Goal: Transaction & Acquisition: Subscribe to service/newsletter

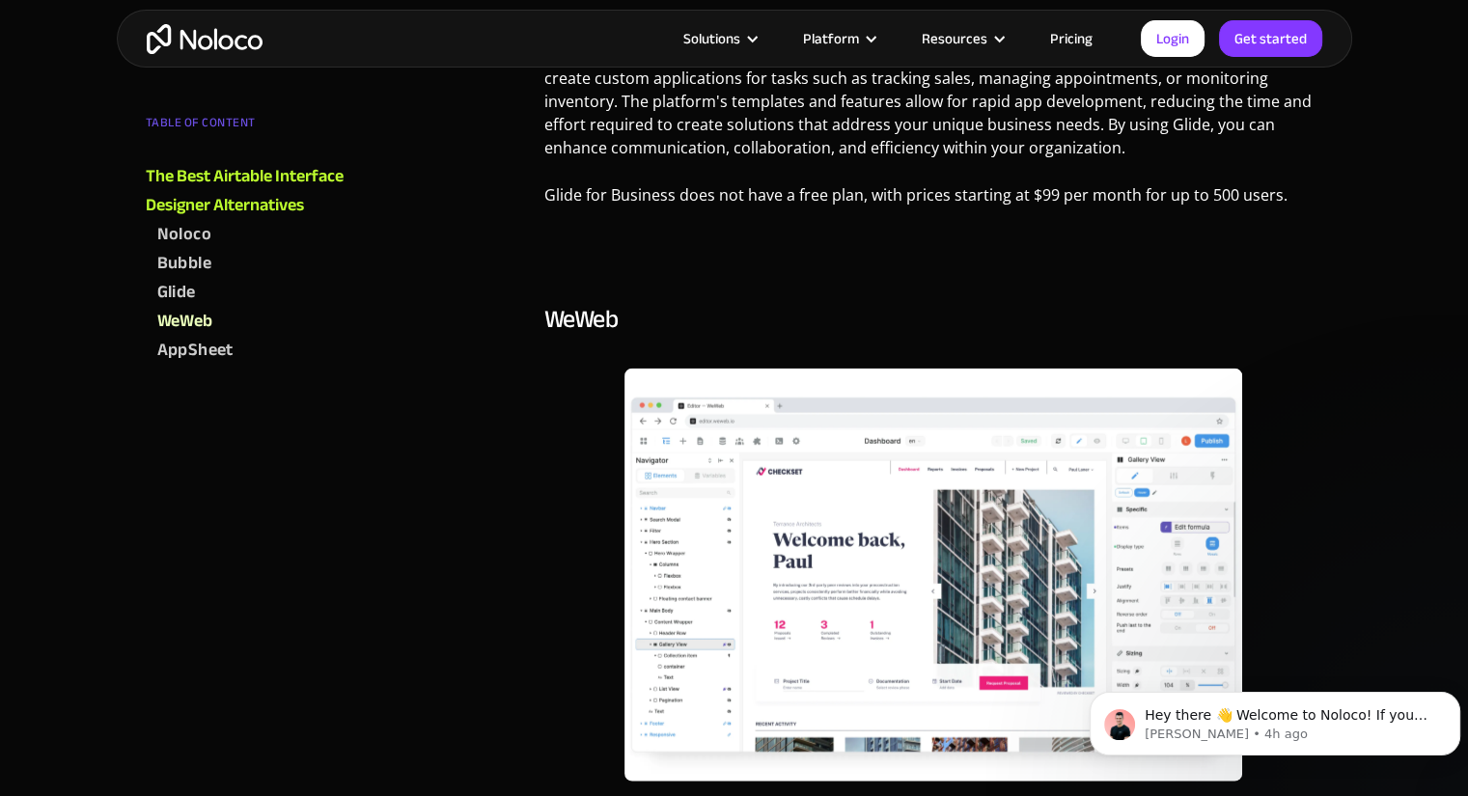
scroll to position [4248, 0]
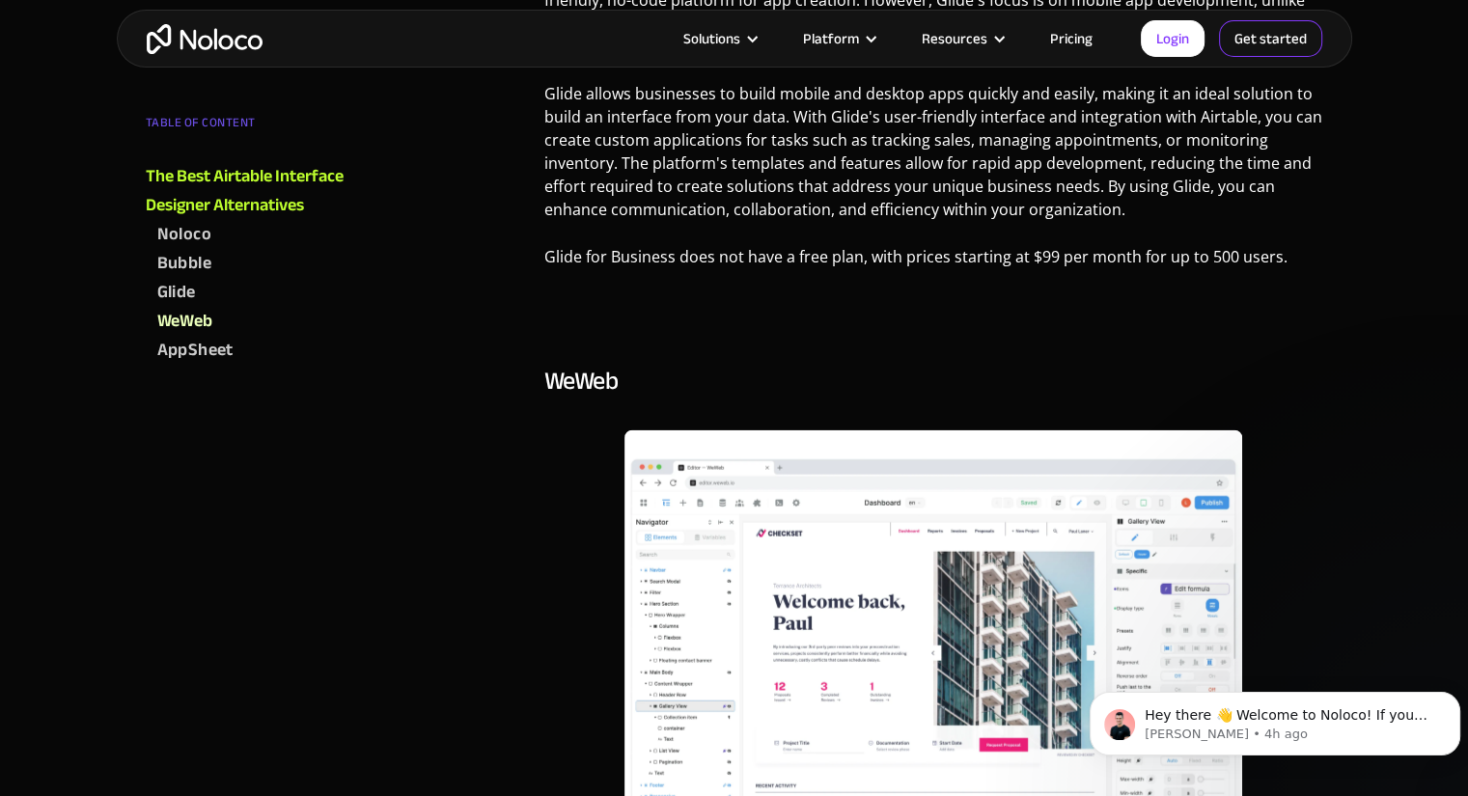
click at [1245, 49] on link "Get started" at bounding box center [1270, 38] width 103 height 37
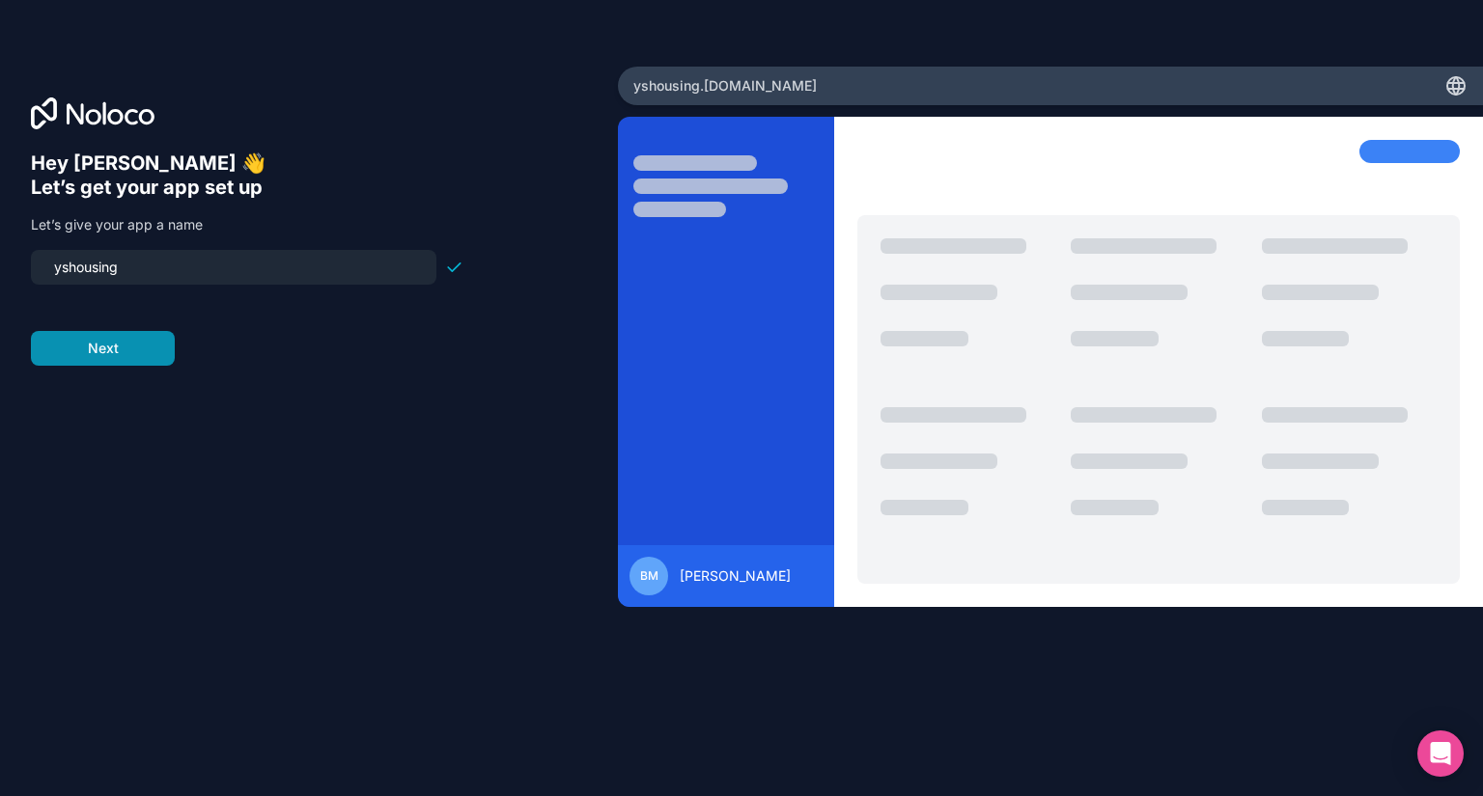
click at [101, 353] on button "Next" at bounding box center [103, 348] width 144 height 35
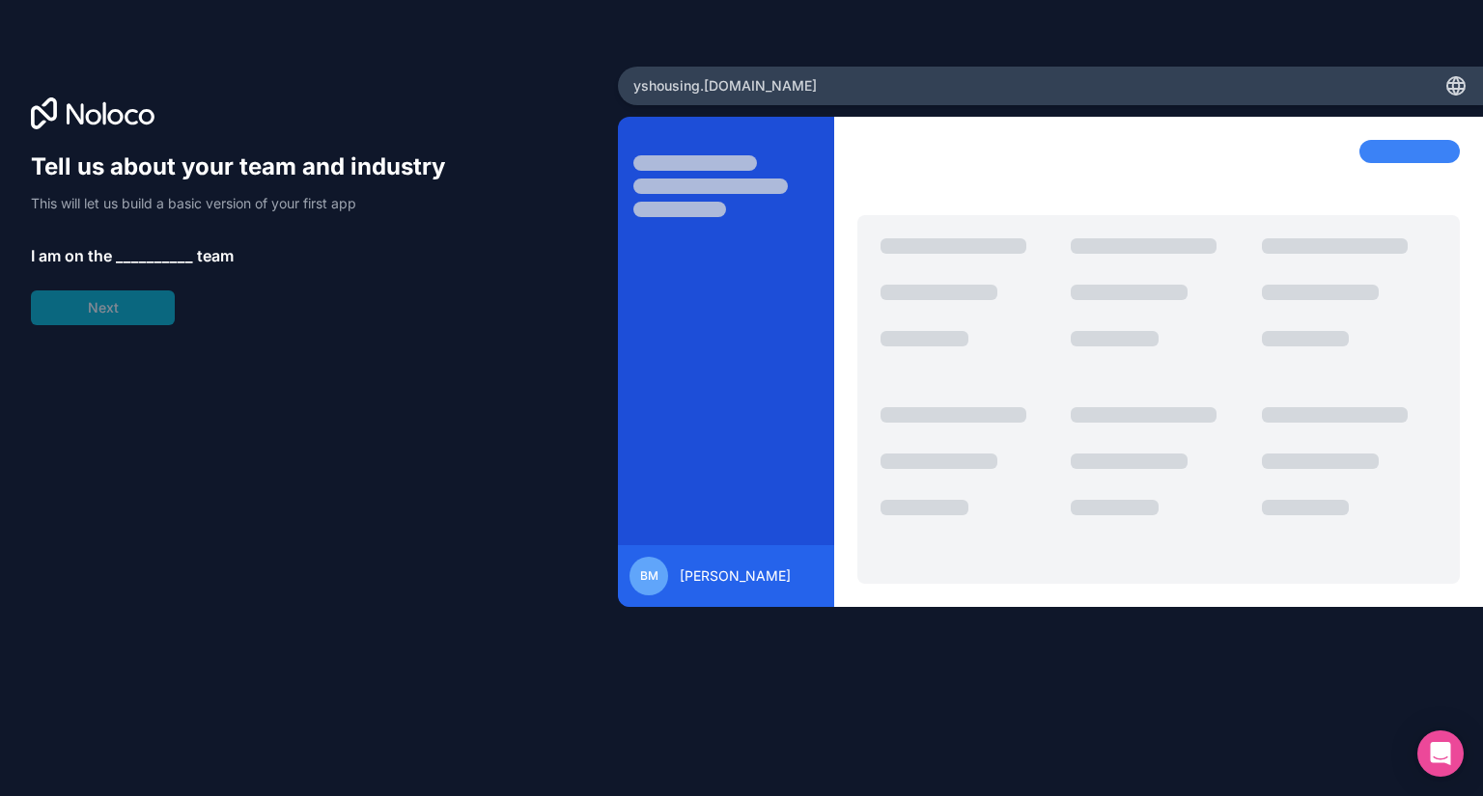
click at [127, 257] on span "__________" at bounding box center [154, 255] width 77 height 23
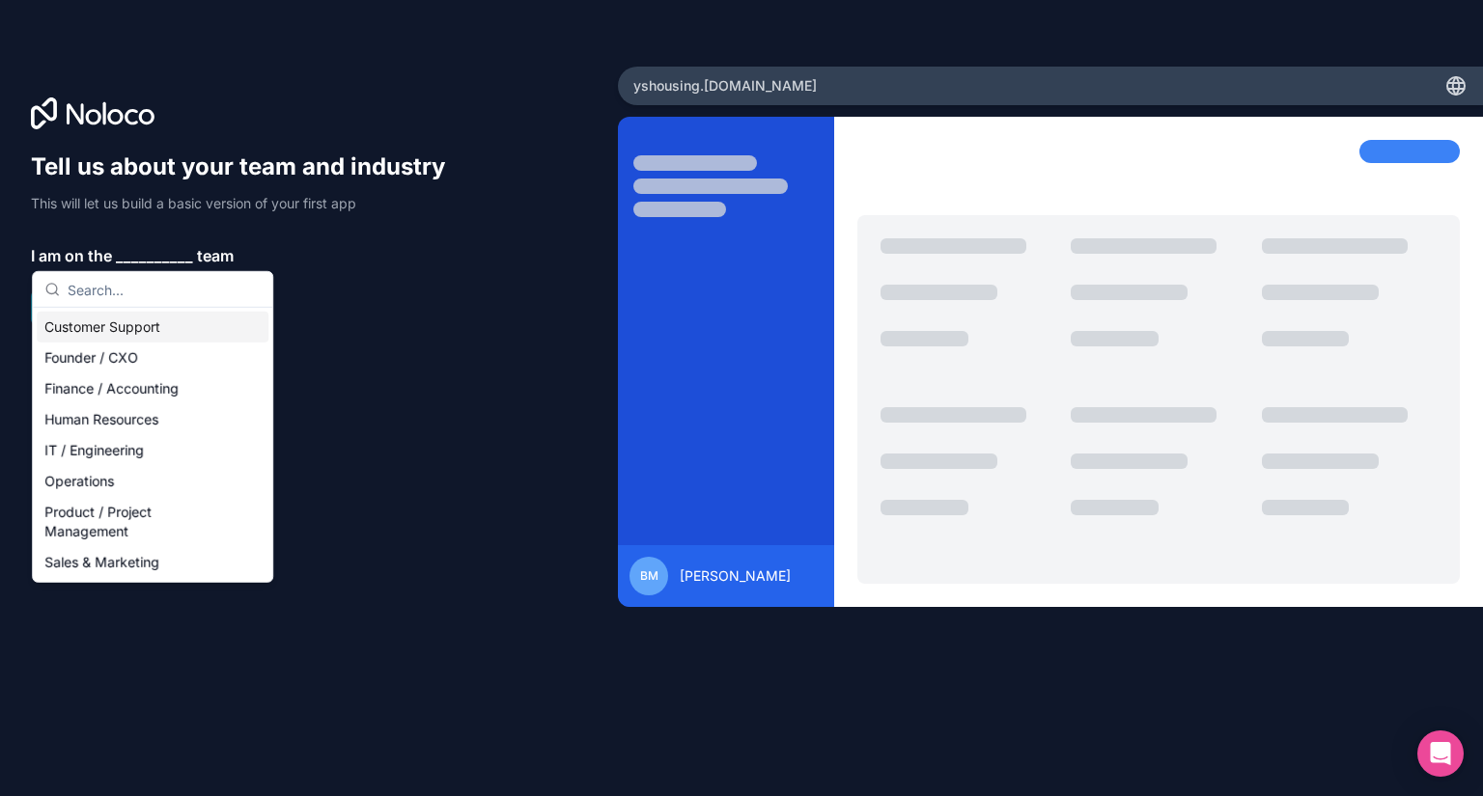
click at [151, 325] on div "Customer Support" at bounding box center [153, 327] width 232 height 31
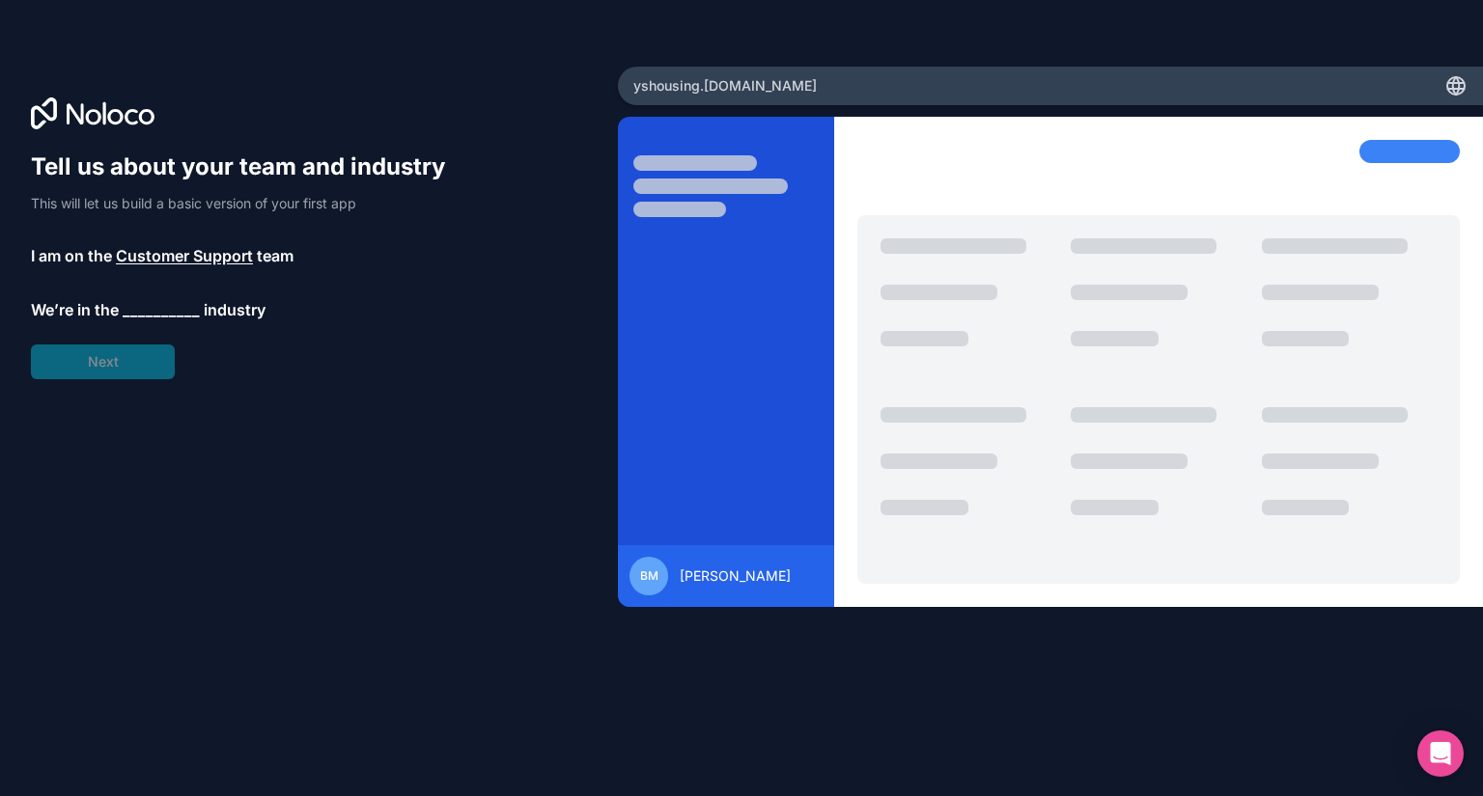
click at [149, 318] on span "__________" at bounding box center [161, 309] width 77 height 23
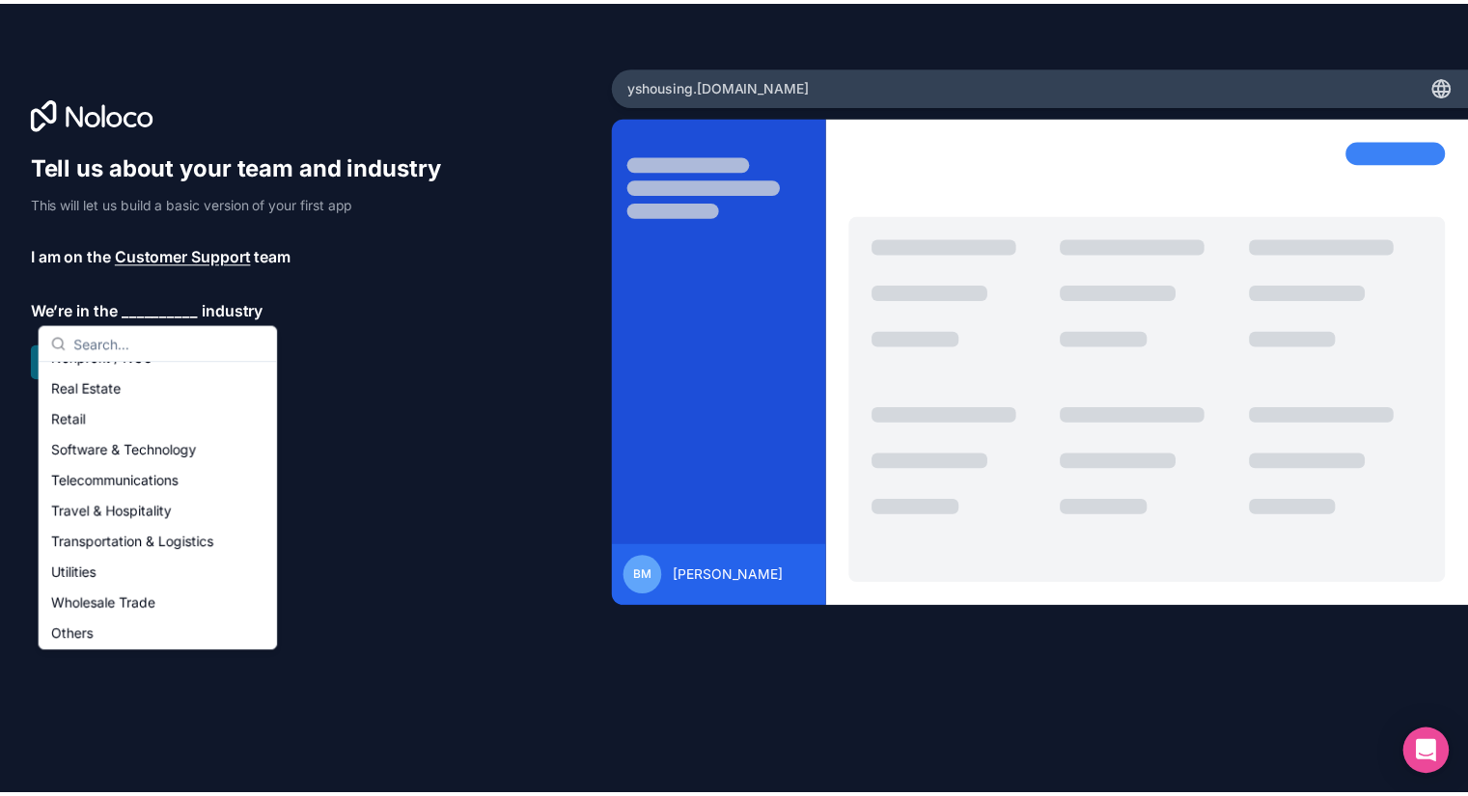
scroll to position [398, 0]
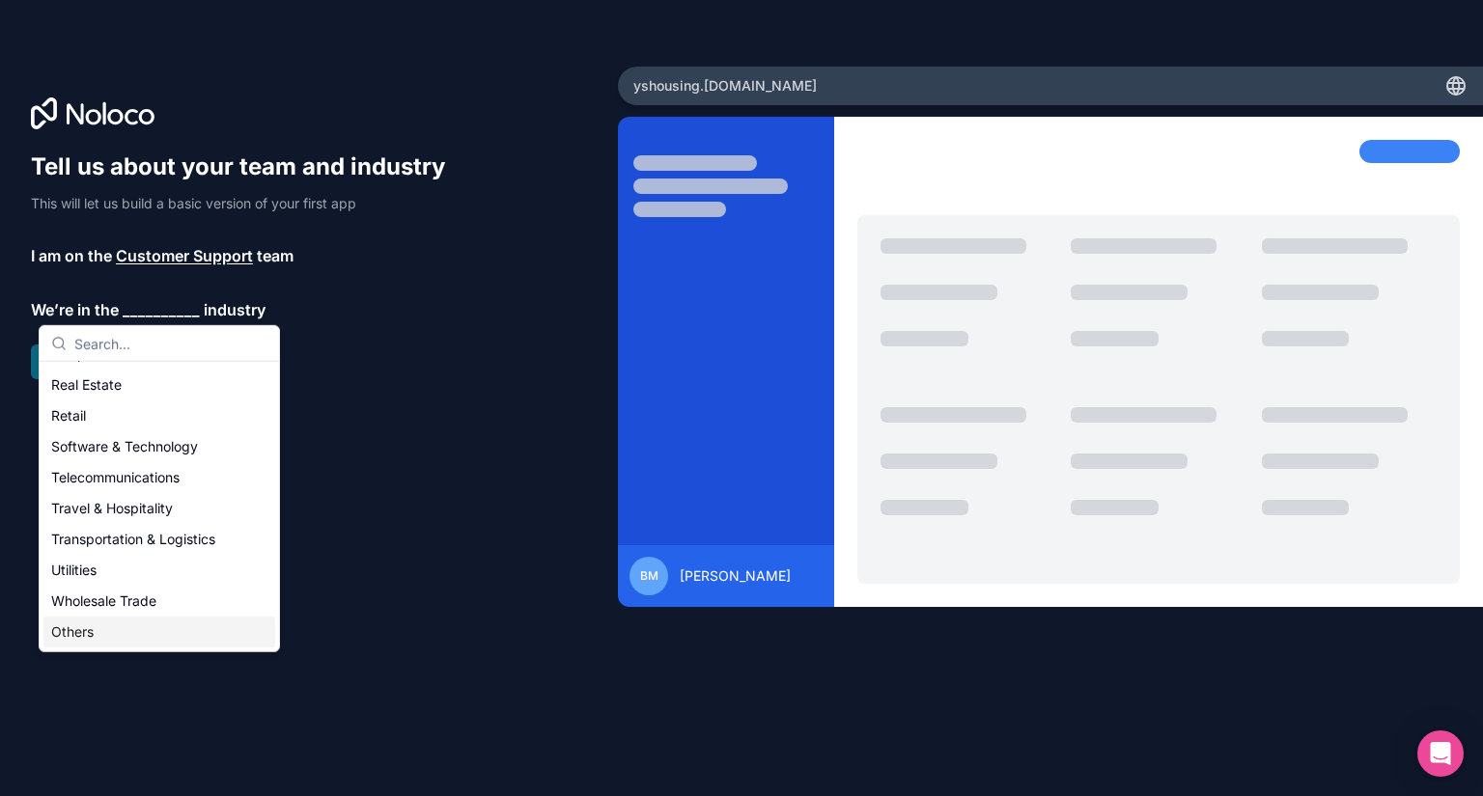
click at [126, 632] on div "Others" at bounding box center [159, 632] width 232 height 31
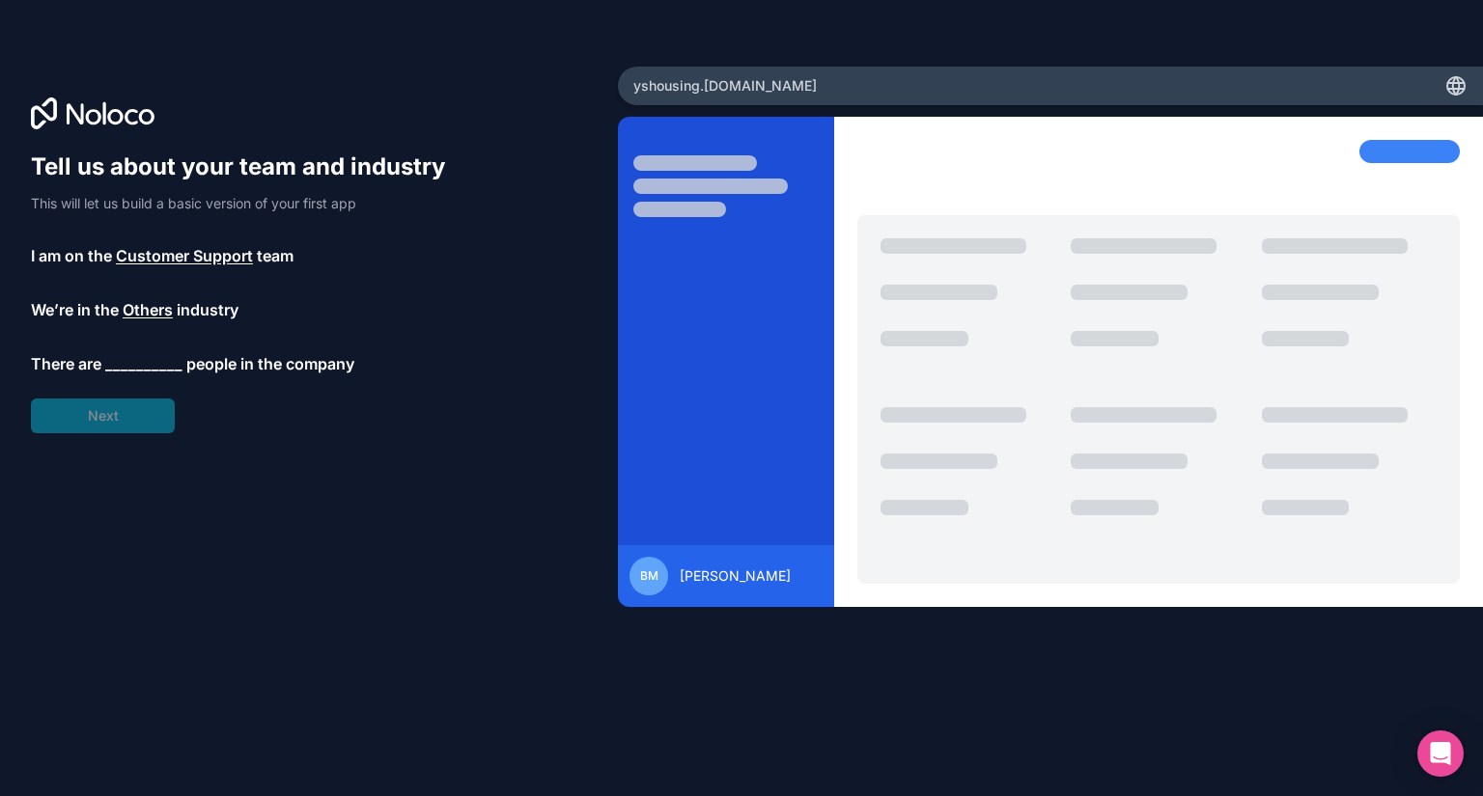
click at [189, 258] on span "Customer Support" at bounding box center [184, 255] width 137 height 23
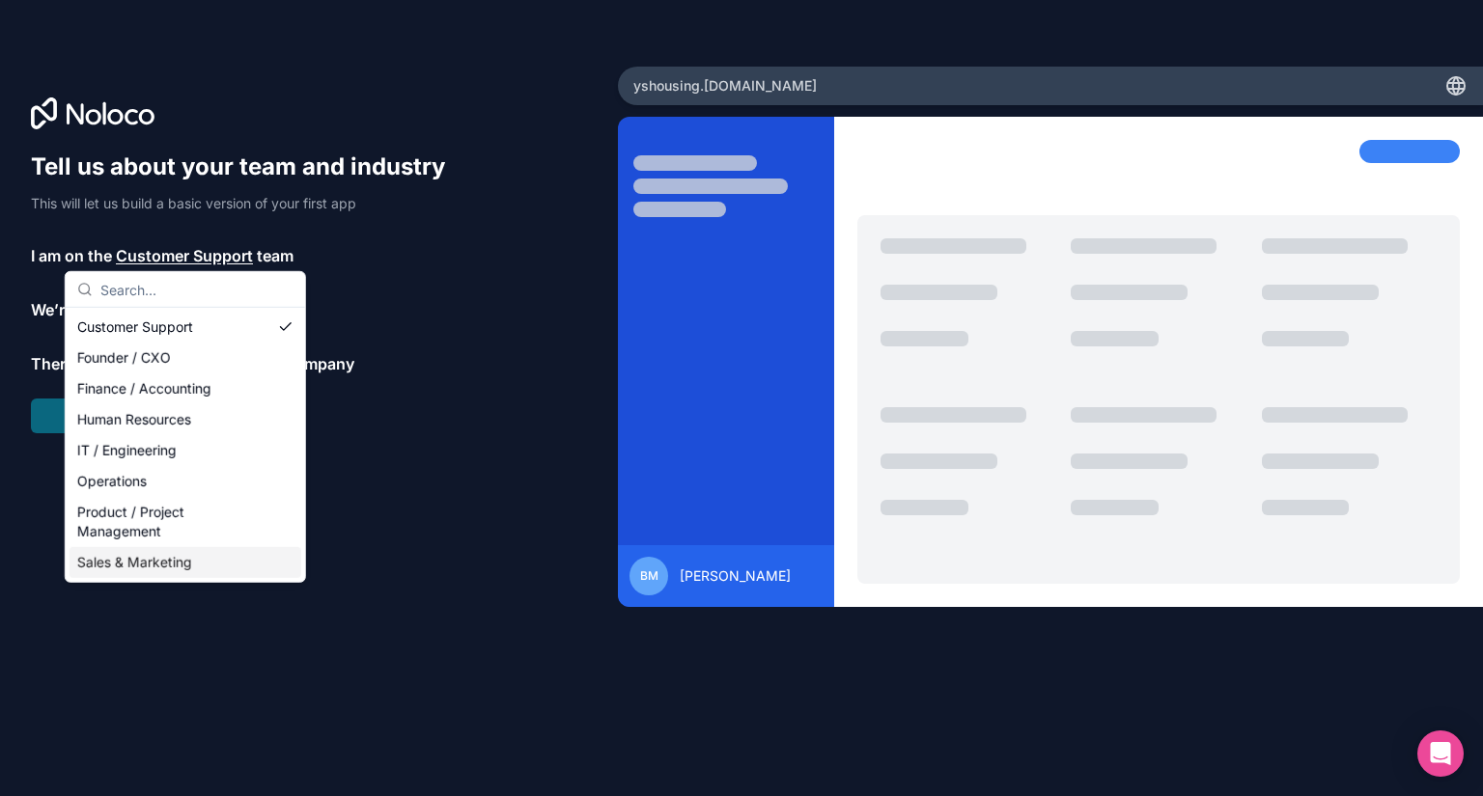
click at [158, 557] on div "Sales & Marketing" at bounding box center [186, 562] width 232 height 31
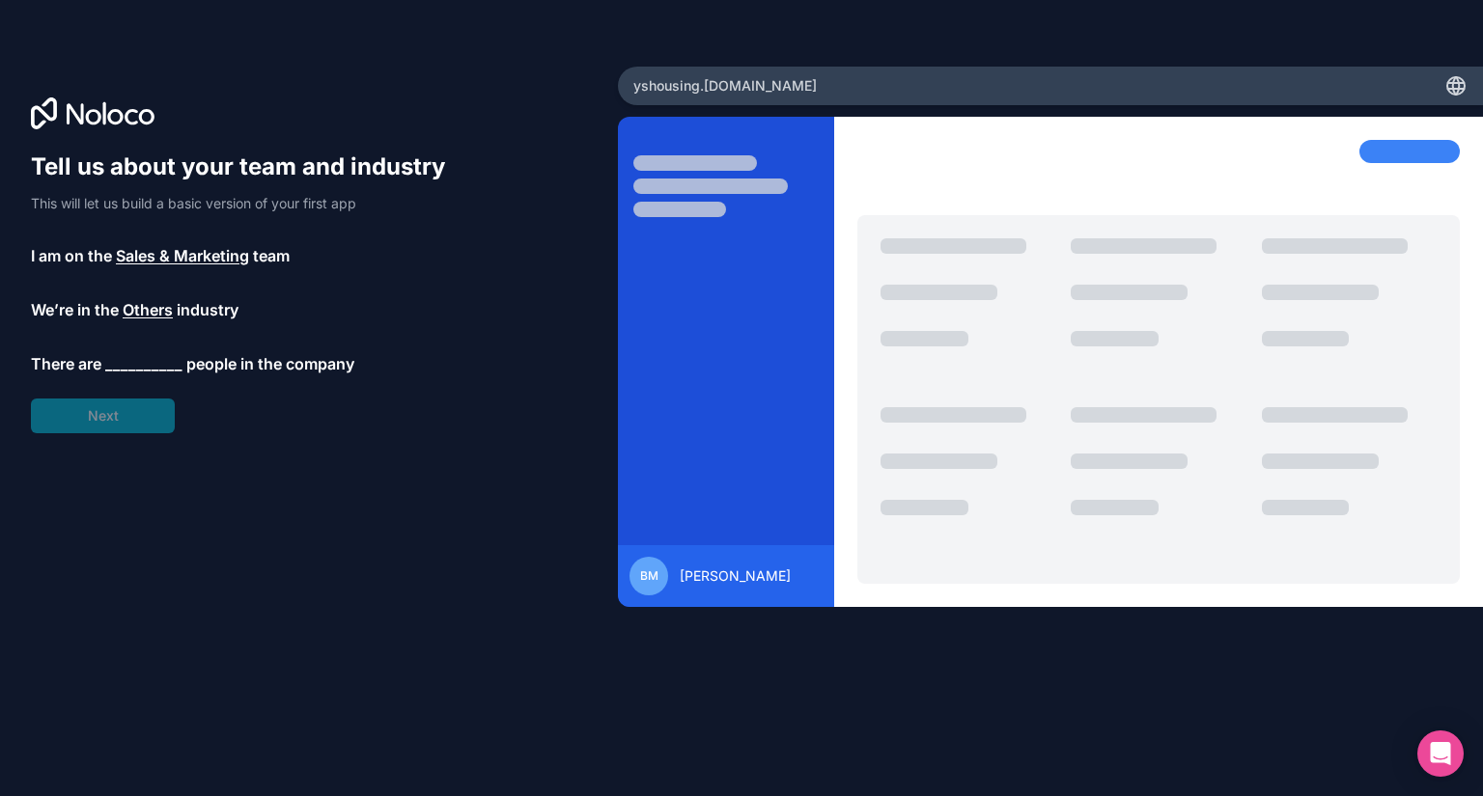
click at [138, 368] on span "__________" at bounding box center [143, 363] width 77 height 23
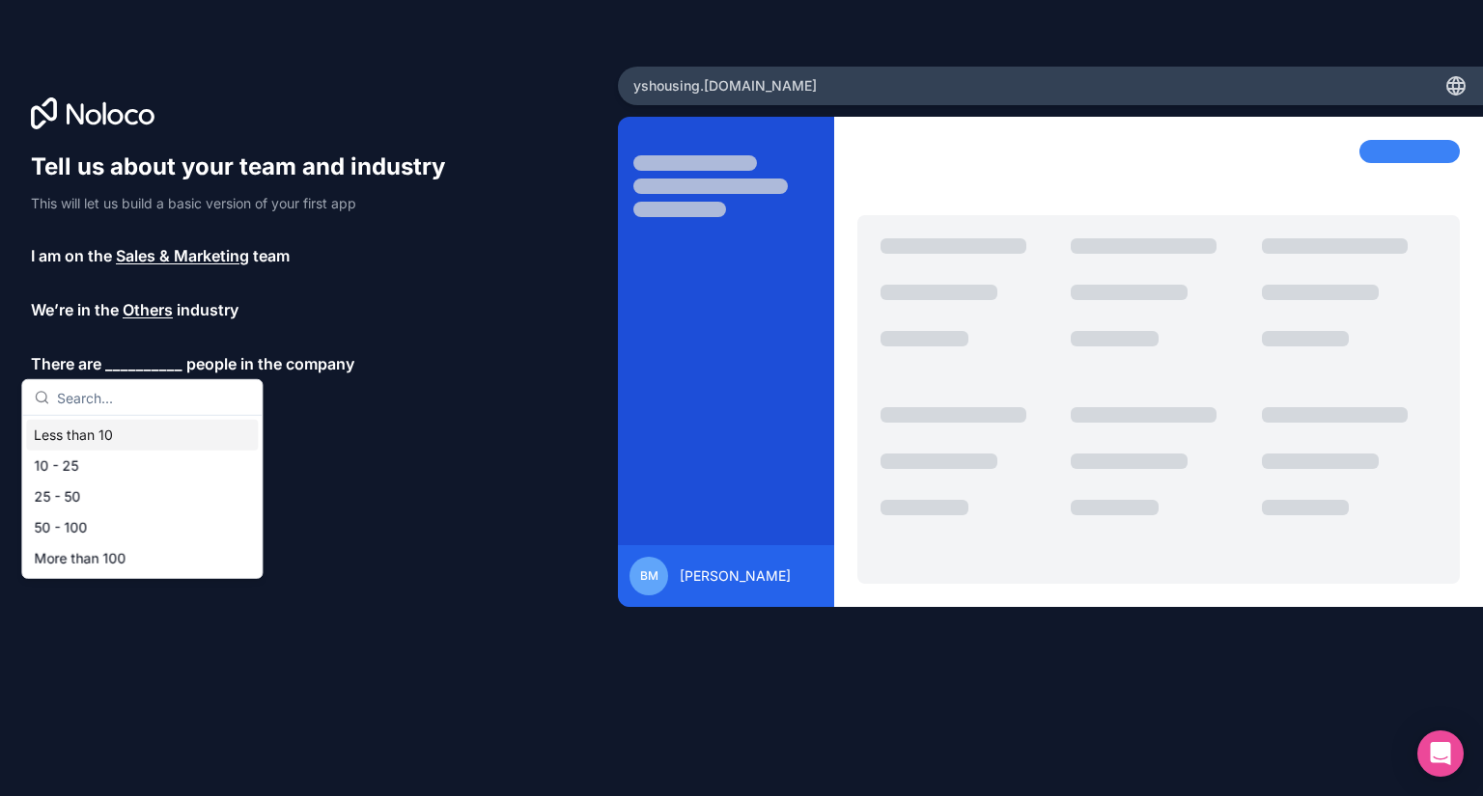
click at [132, 436] on div "Less than 10" at bounding box center [142, 435] width 232 height 31
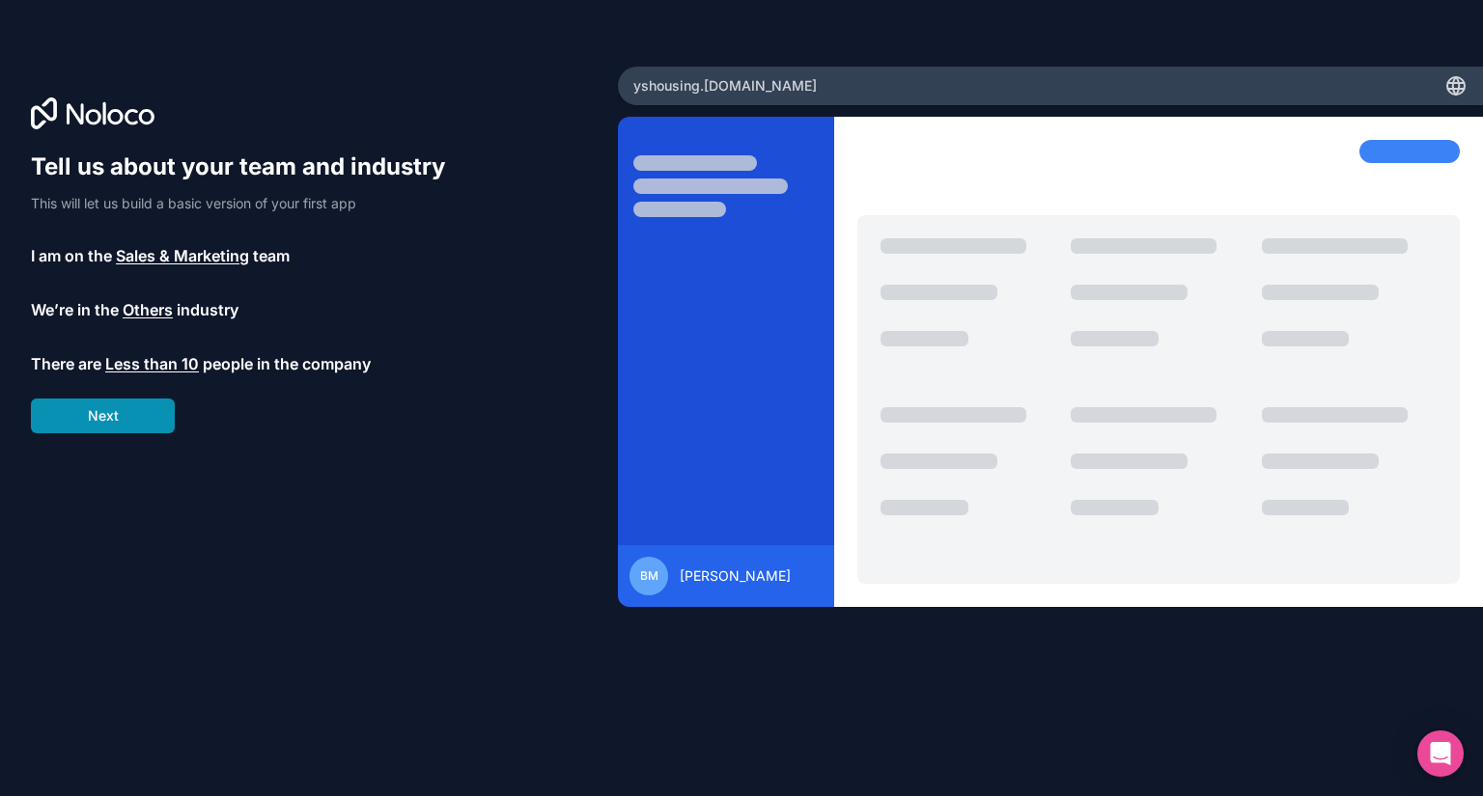
click at [131, 416] on button "Next" at bounding box center [103, 416] width 144 height 35
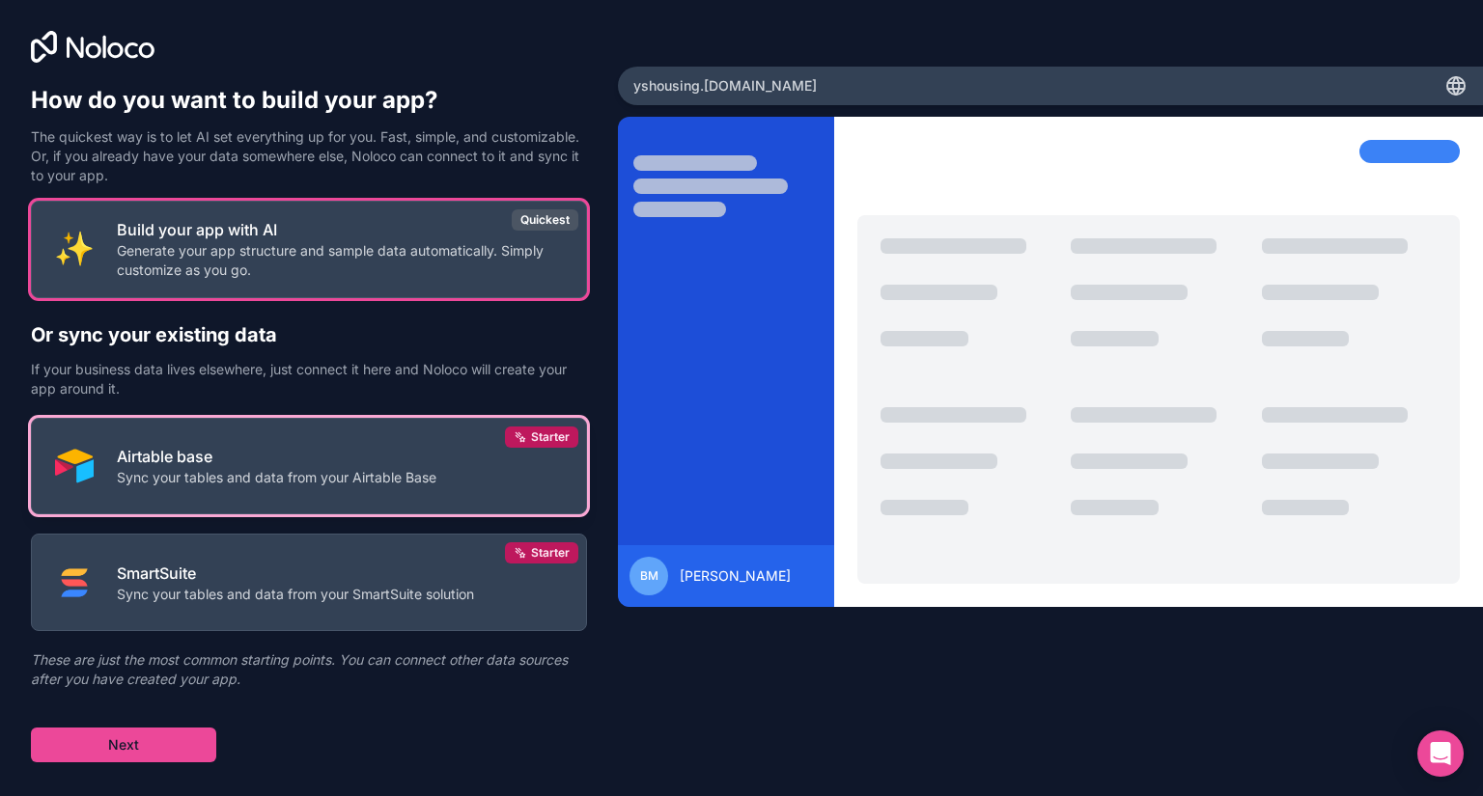
click at [321, 493] on button "Airtable base Sync your tables and data from your Airtable Base Starter" at bounding box center [309, 467] width 556 height 98
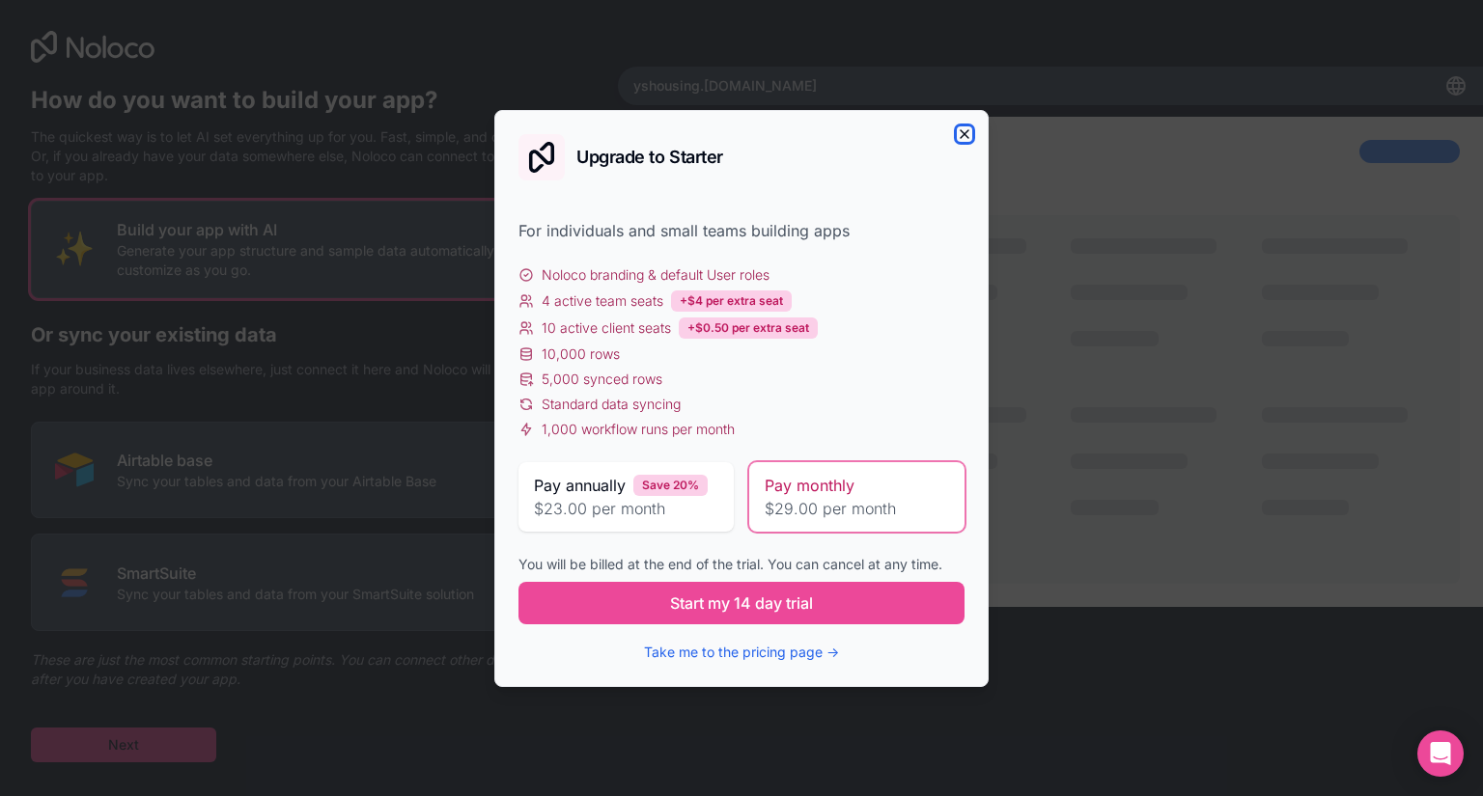
click at [960, 128] on icon "button" at bounding box center [964, 133] width 15 height 15
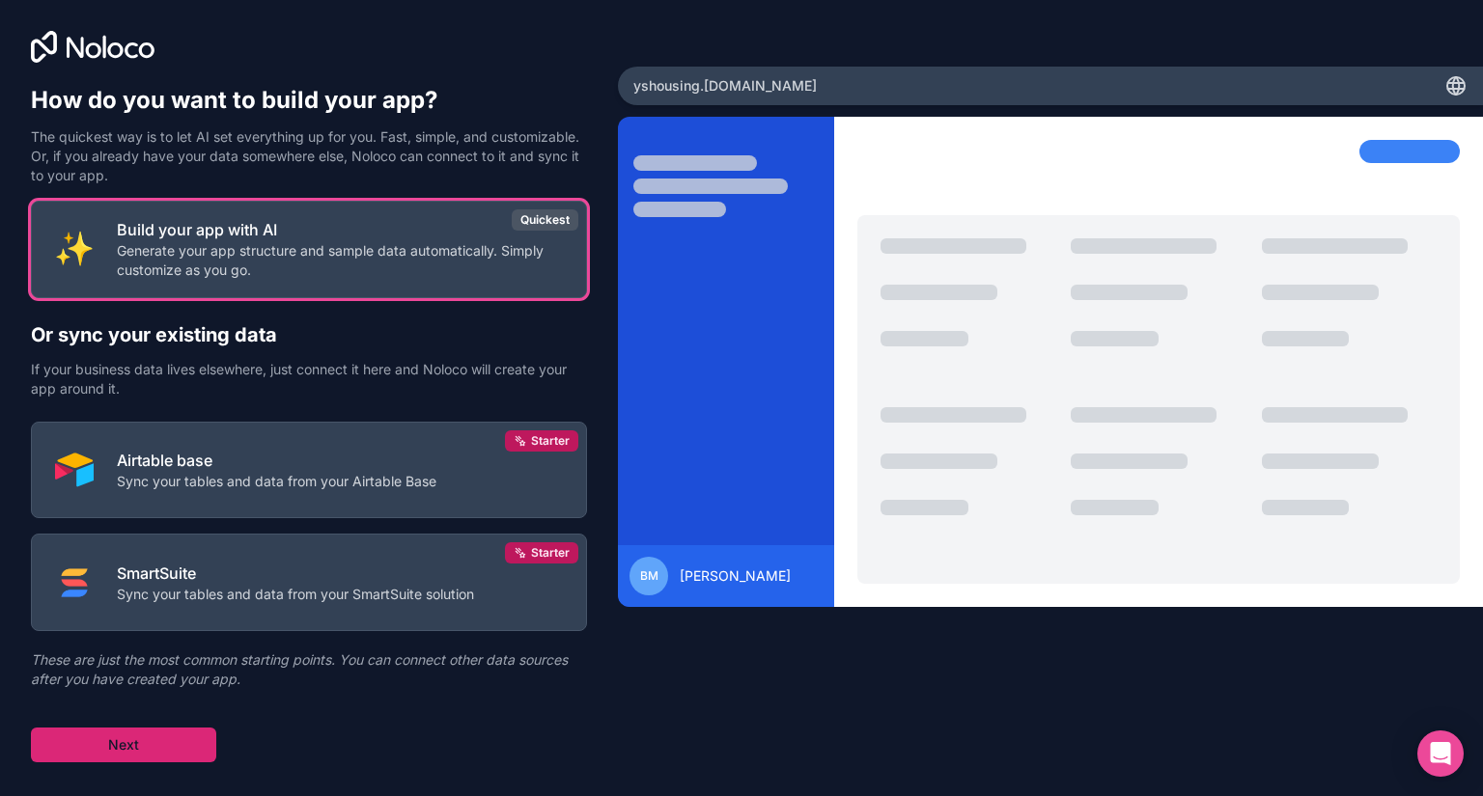
click at [151, 739] on button "Next" at bounding box center [123, 745] width 185 height 35
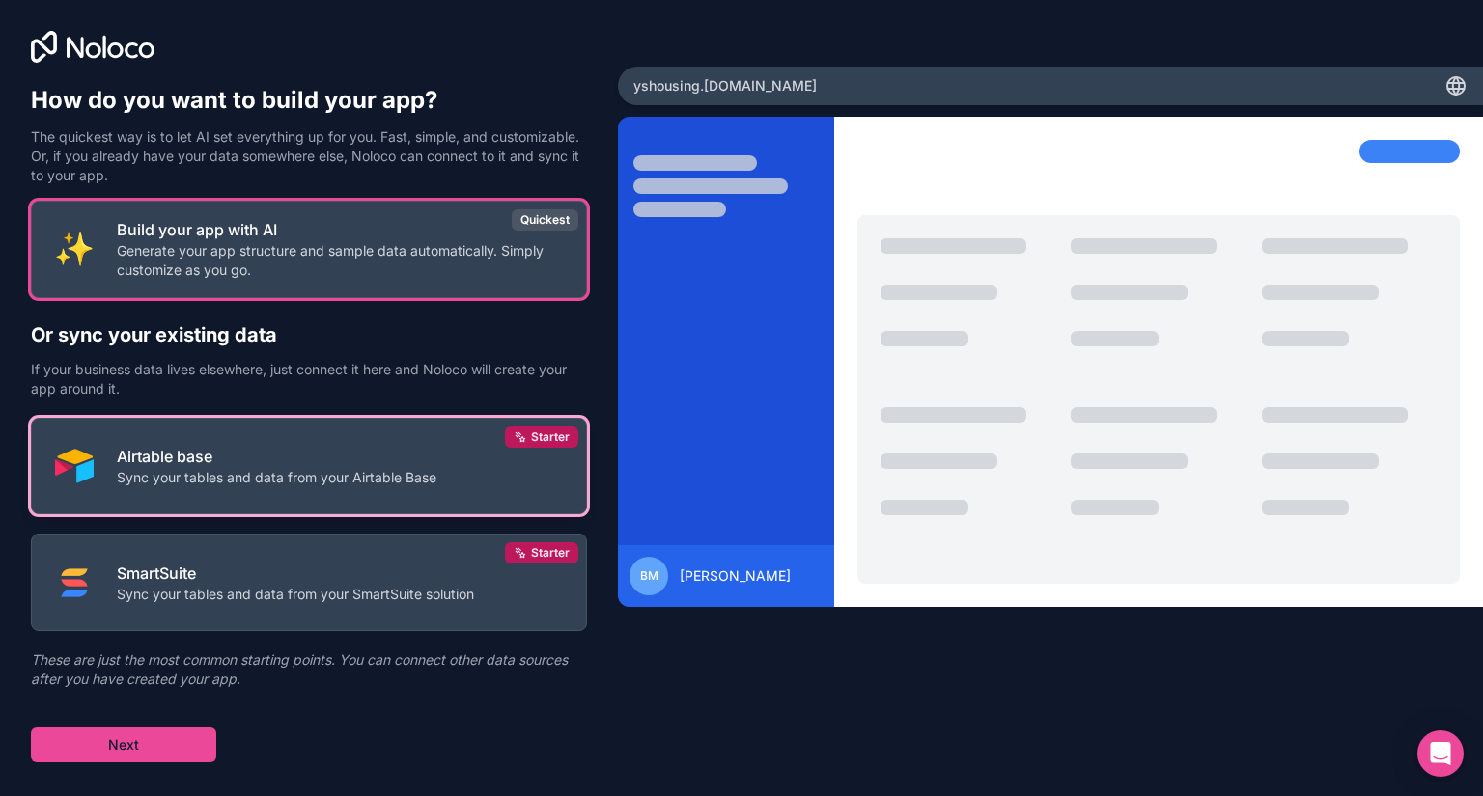
click at [232, 458] on p "Airtable base" at bounding box center [277, 456] width 320 height 23
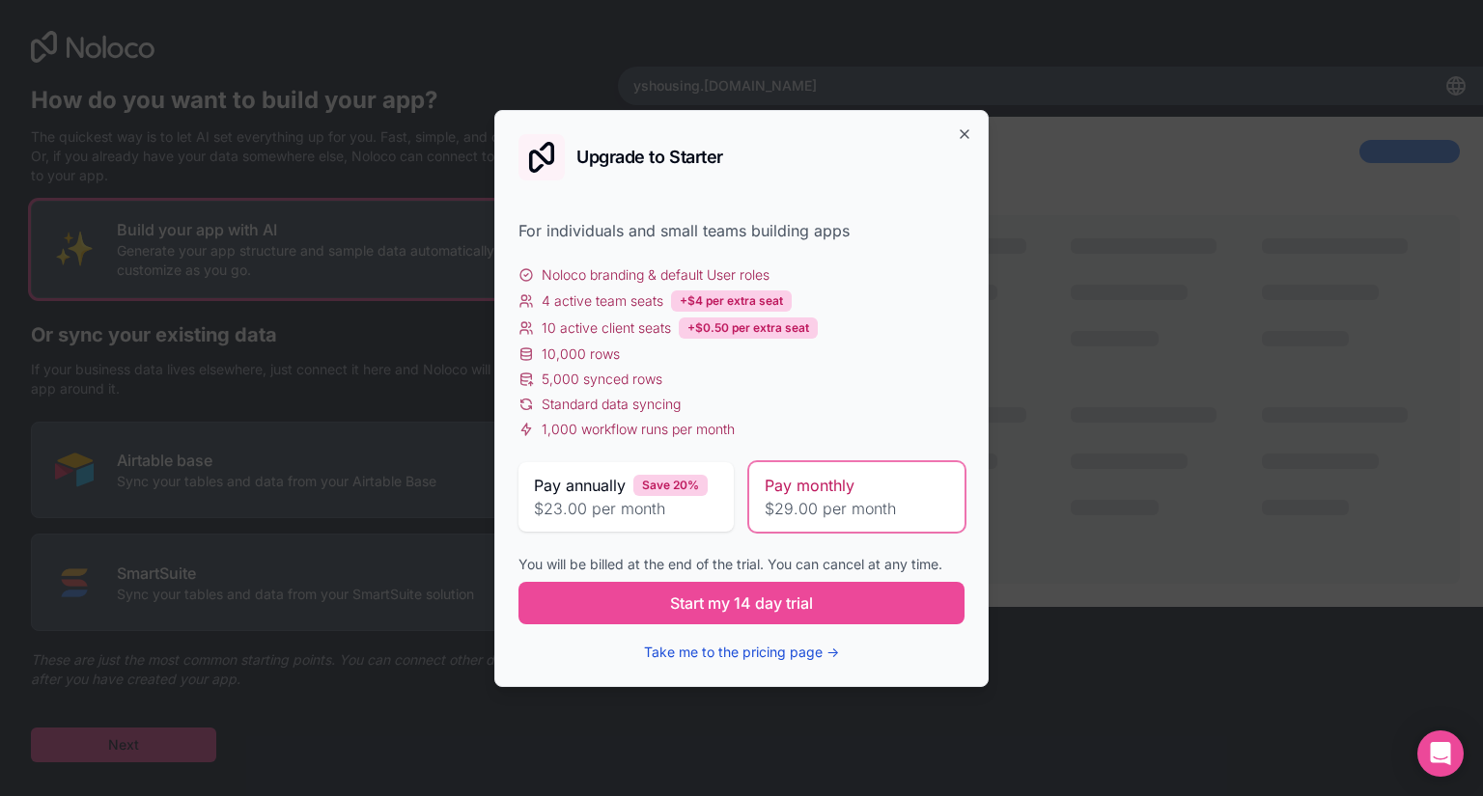
click at [777, 648] on button "Take me to the pricing page →" at bounding box center [741, 652] width 195 height 19
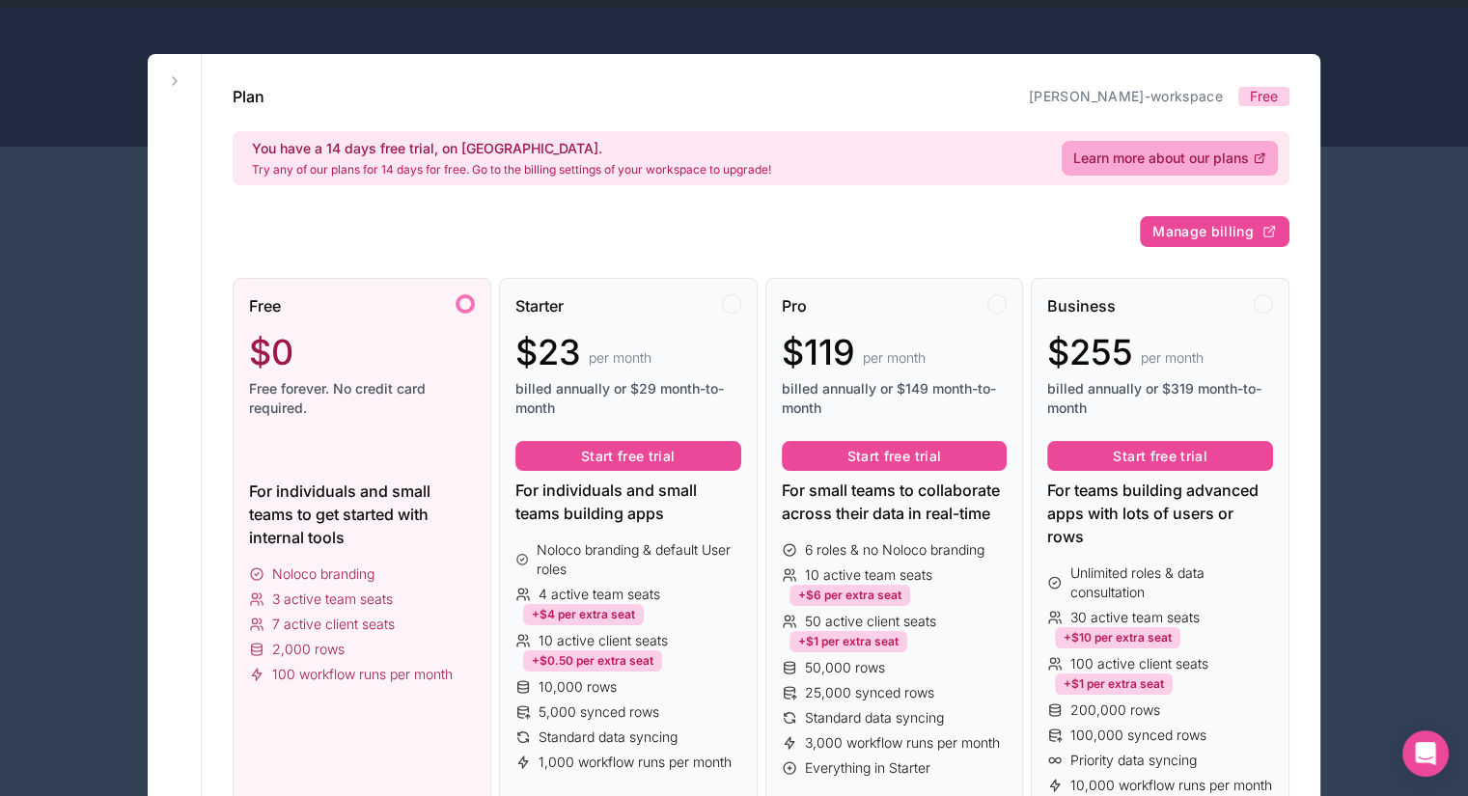
scroll to position [97, 0]
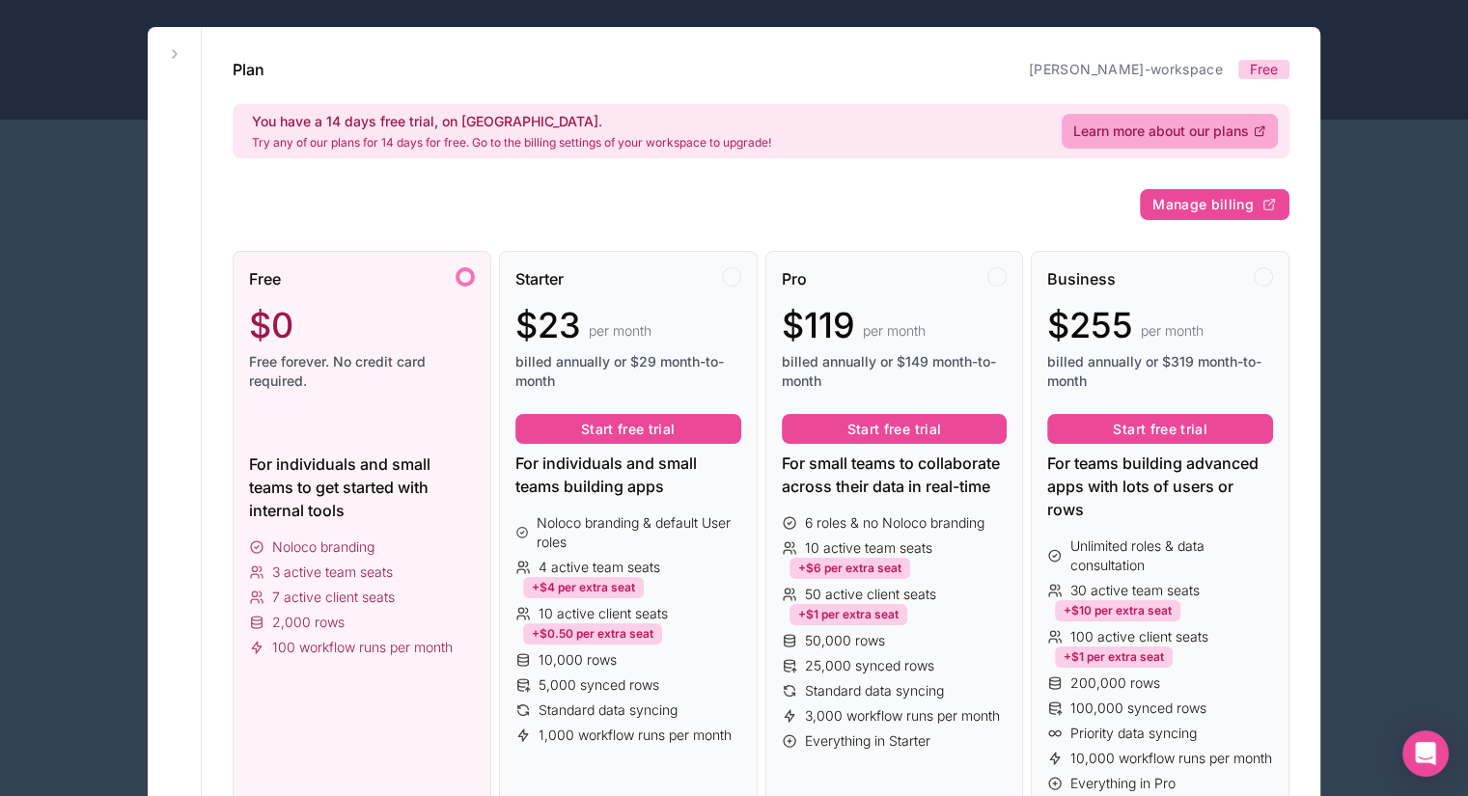
click at [375, 318] on div "$0" at bounding box center [362, 325] width 226 height 39
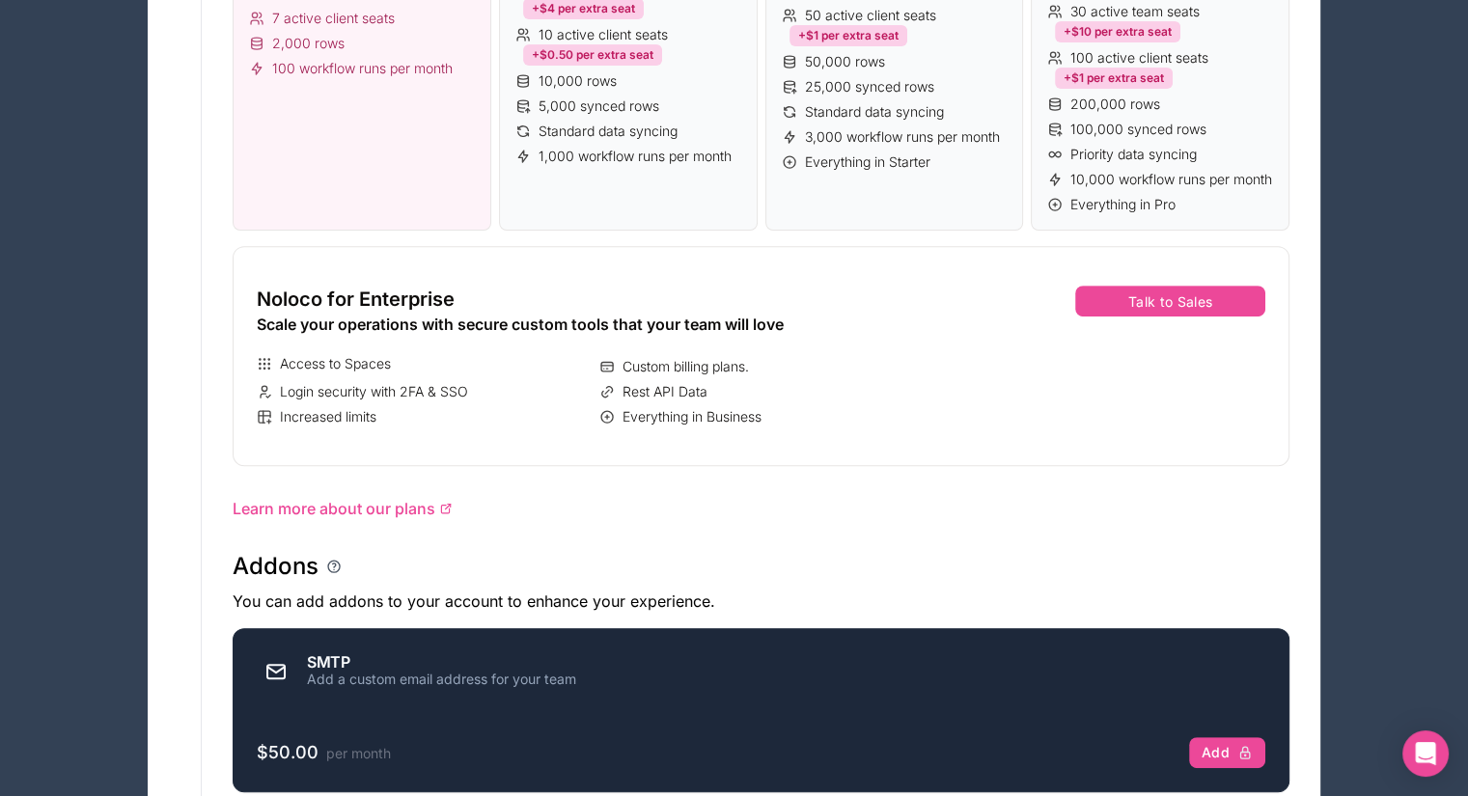
scroll to position [1158, 0]
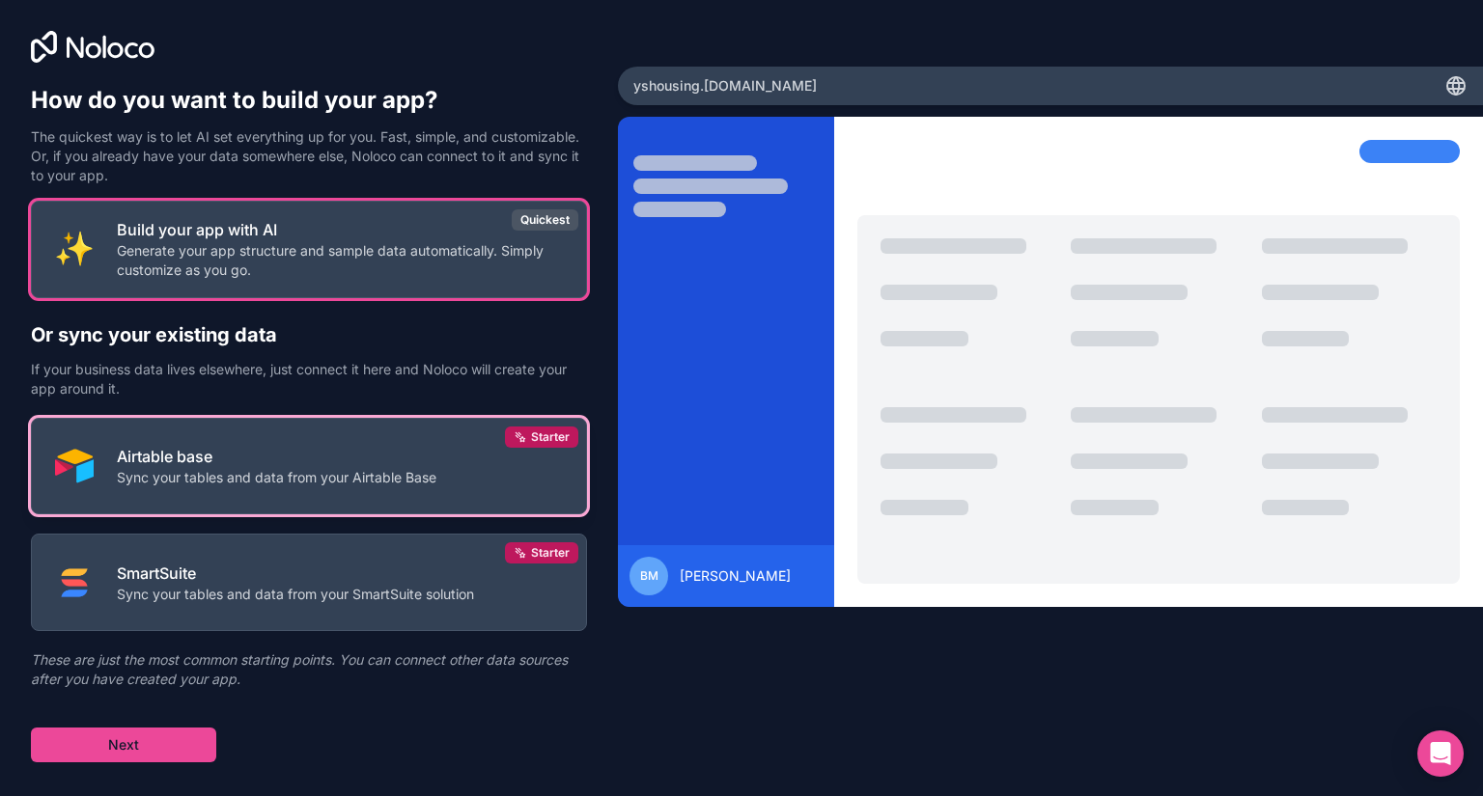
click at [213, 504] on button "Airtable base Sync your tables and data from your Airtable Base Starter" at bounding box center [309, 467] width 556 height 98
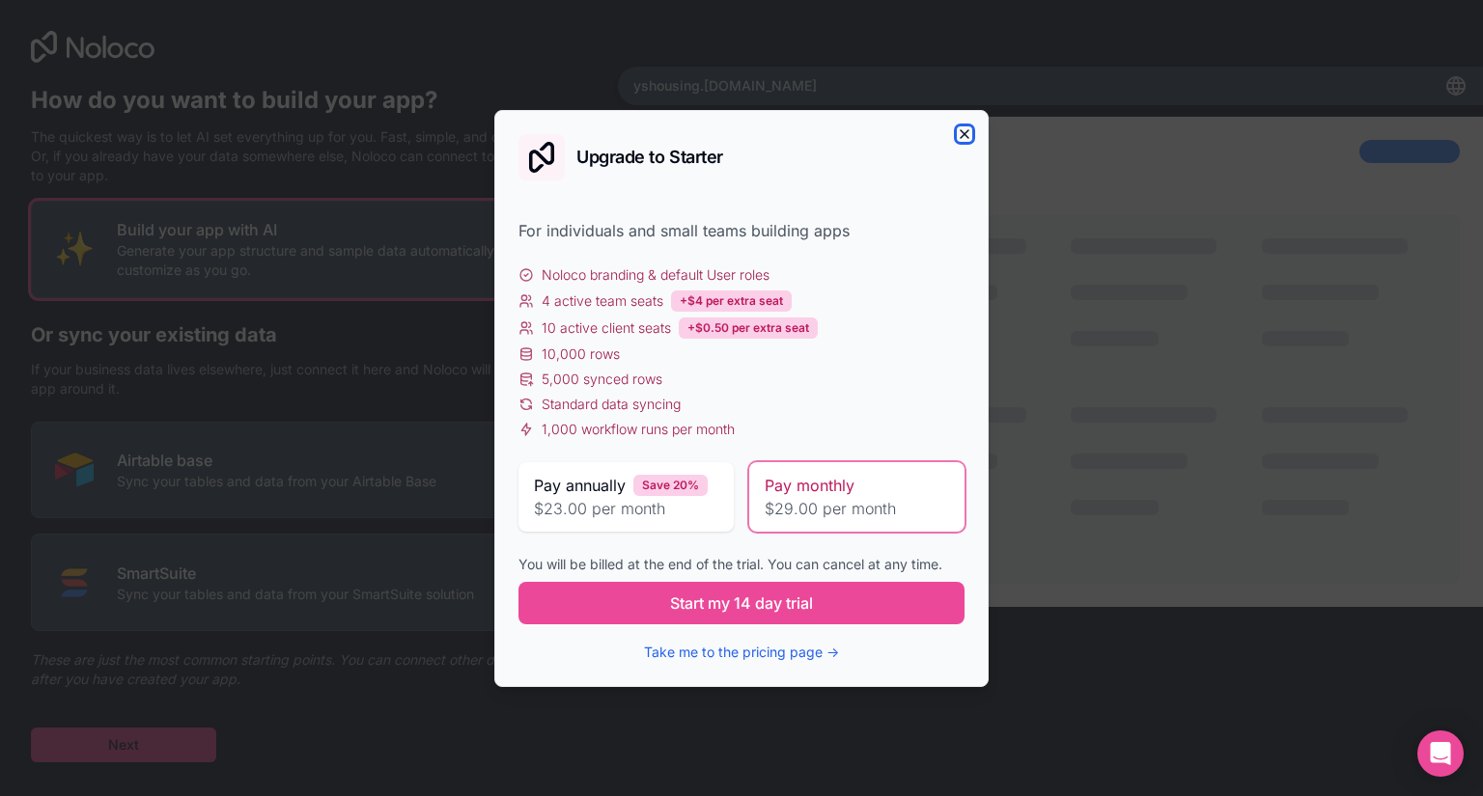
click at [958, 133] on icon "button" at bounding box center [964, 133] width 15 height 15
